Goal: Task Accomplishment & Management: Manage account settings

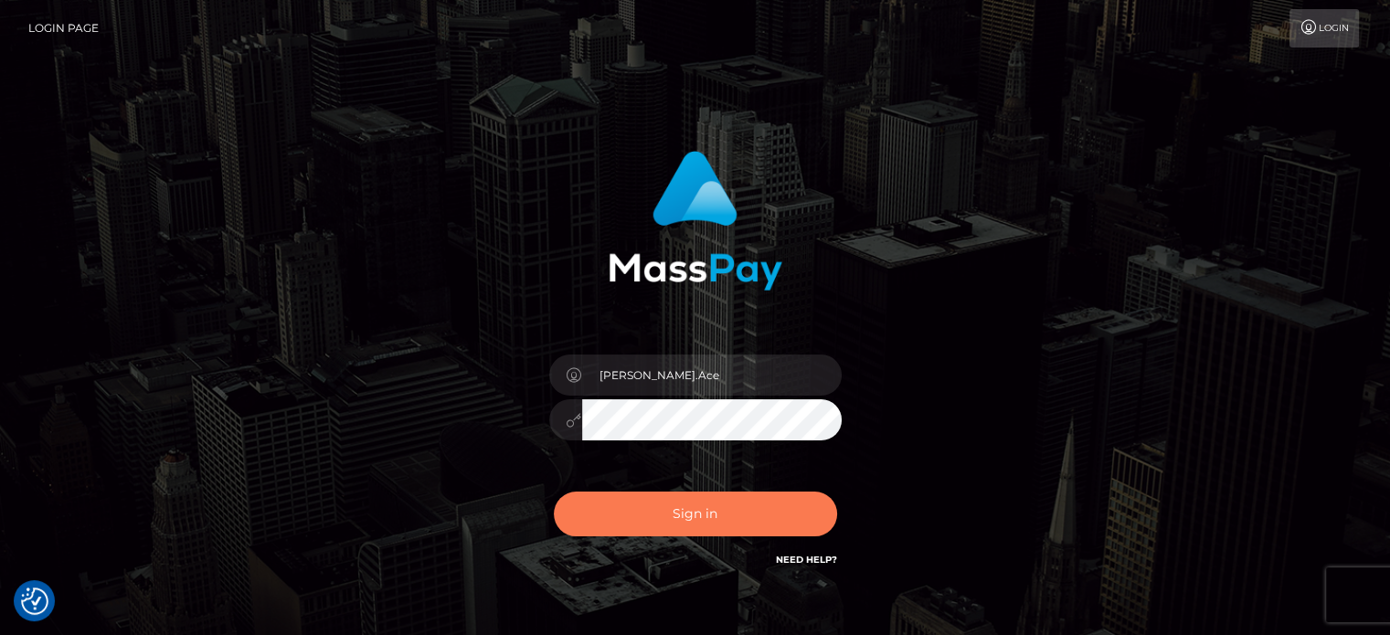
click at [718, 514] on button "Sign in" at bounding box center [695, 514] width 283 height 45
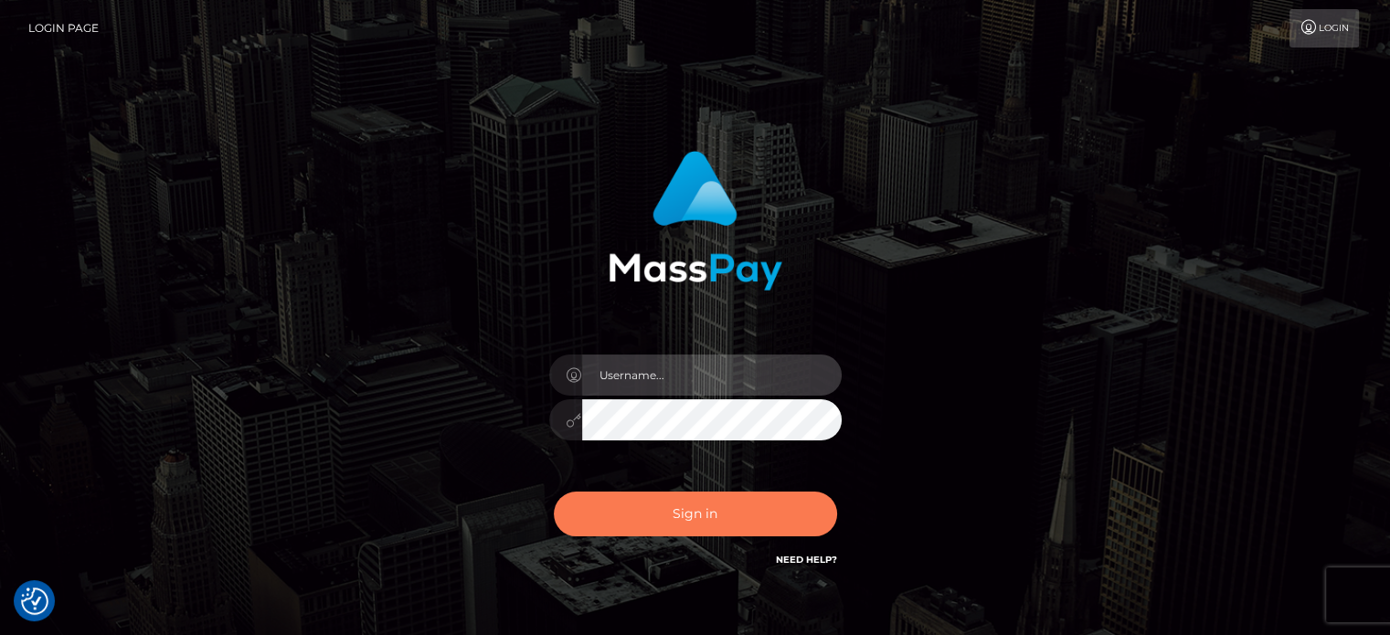
type input "Caren.Ace"
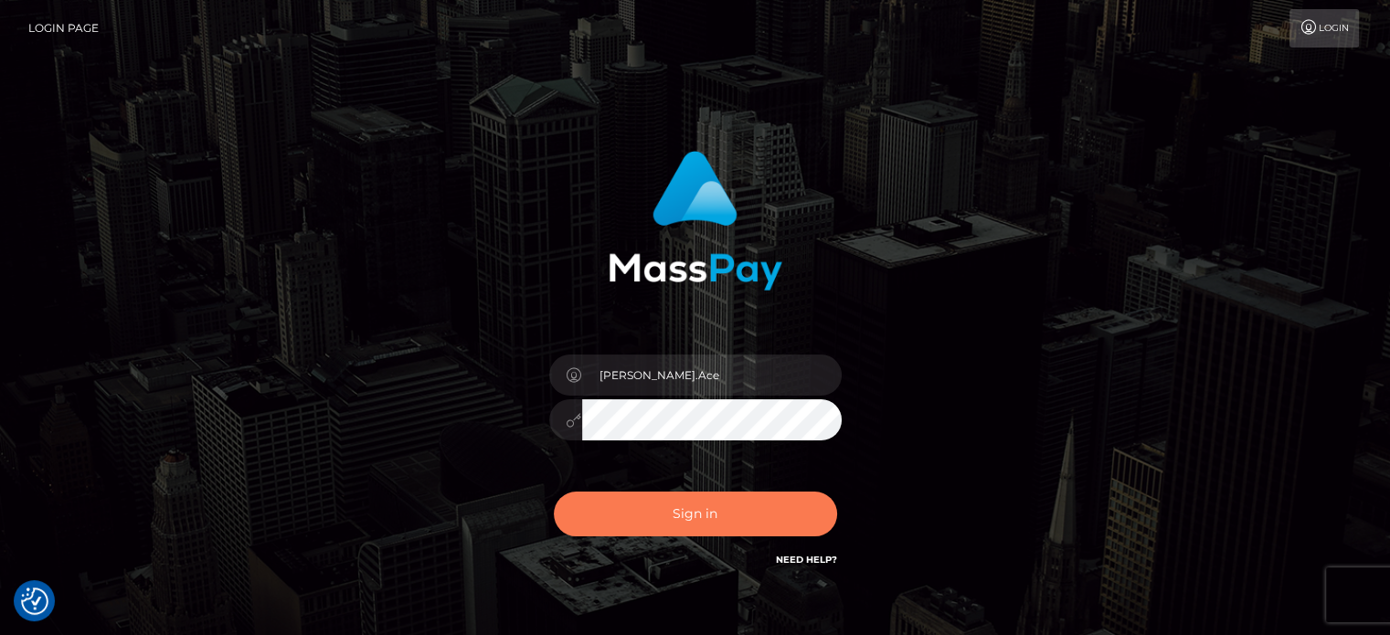
click at [683, 521] on button "Sign in" at bounding box center [695, 514] width 283 height 45
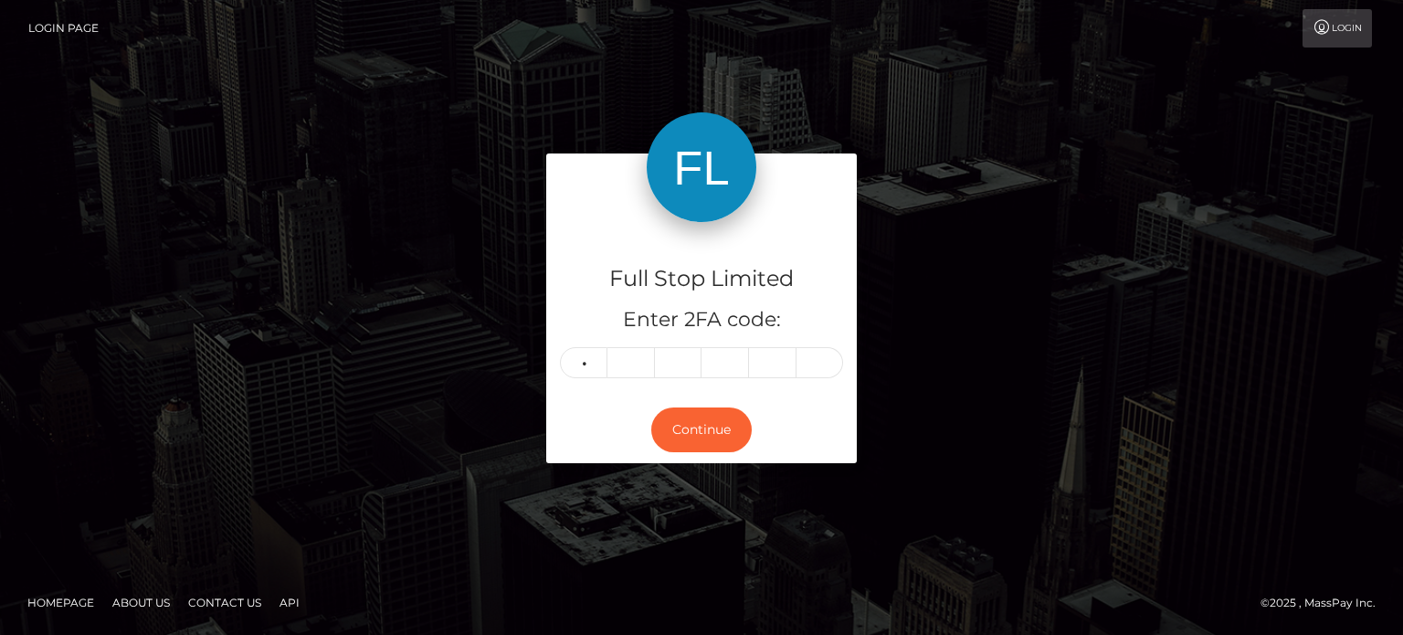
type input "5"
type input "9"
type input "7"
type input "0"
type input "8"
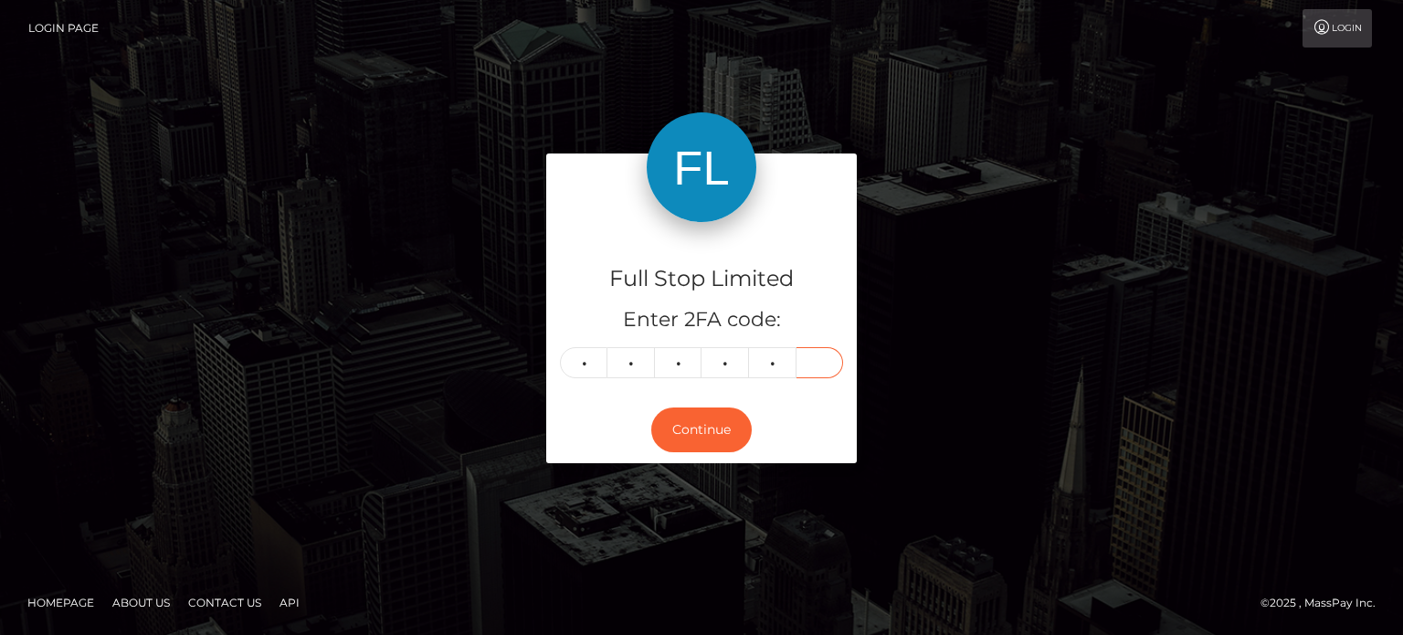
type input "8"
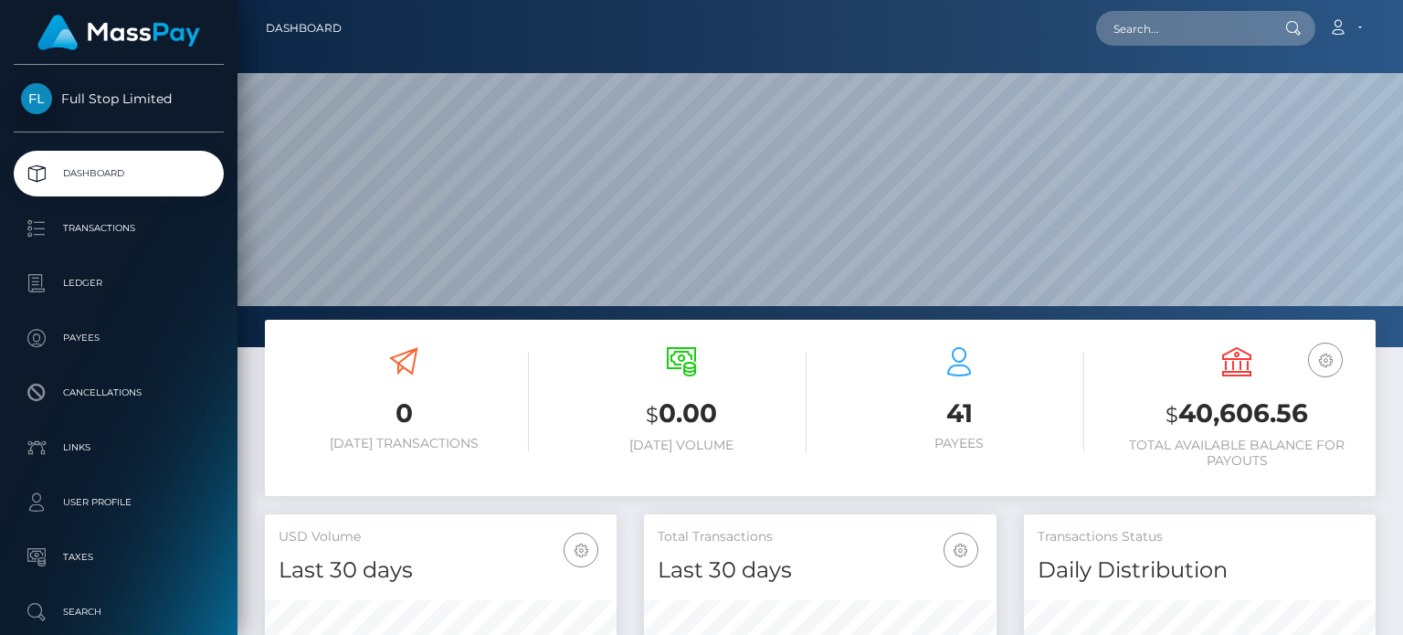
scroll to position [323, 351]
drag, startPoint x: 1316, startPoint y: 415, endPoint x: 1187, endPoint y: 420, distance: 128.9
click at [1187, 420] on h3 "$ 40,606.56" at bounding box center [1237, 414] width 250 height 37
copy h3 "40,606.56"
